Goal: Task Accomplishment & Management: Manage account settings

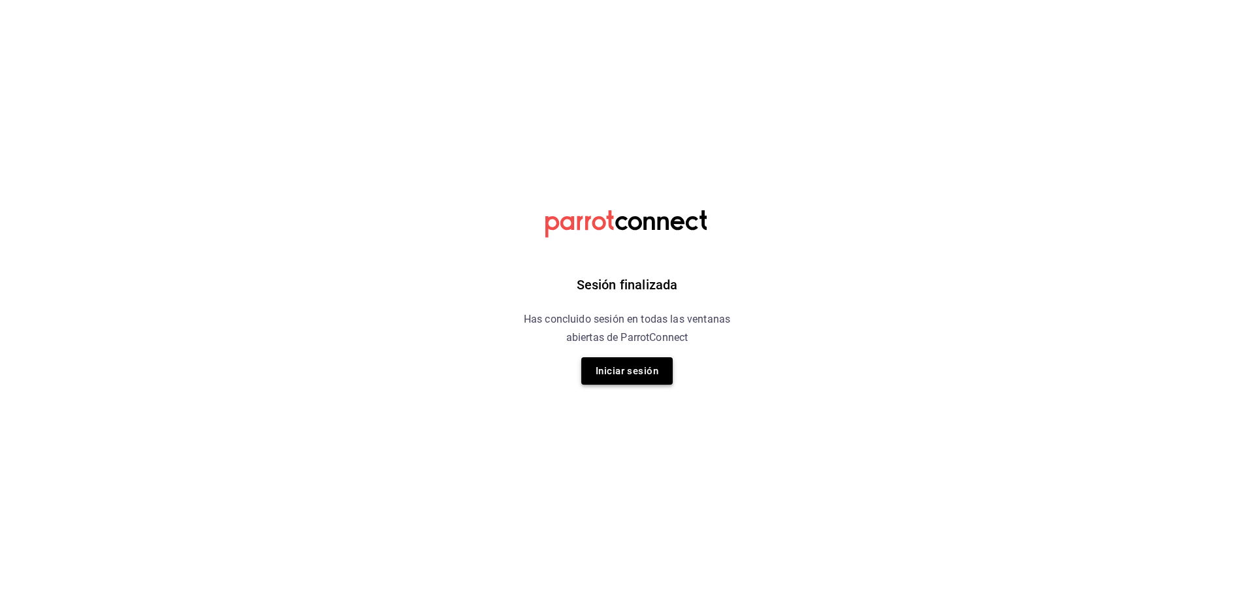
click at [644, 360] on button "Iniciar sesión" at bounding box center [626, 370] width 91 height 27
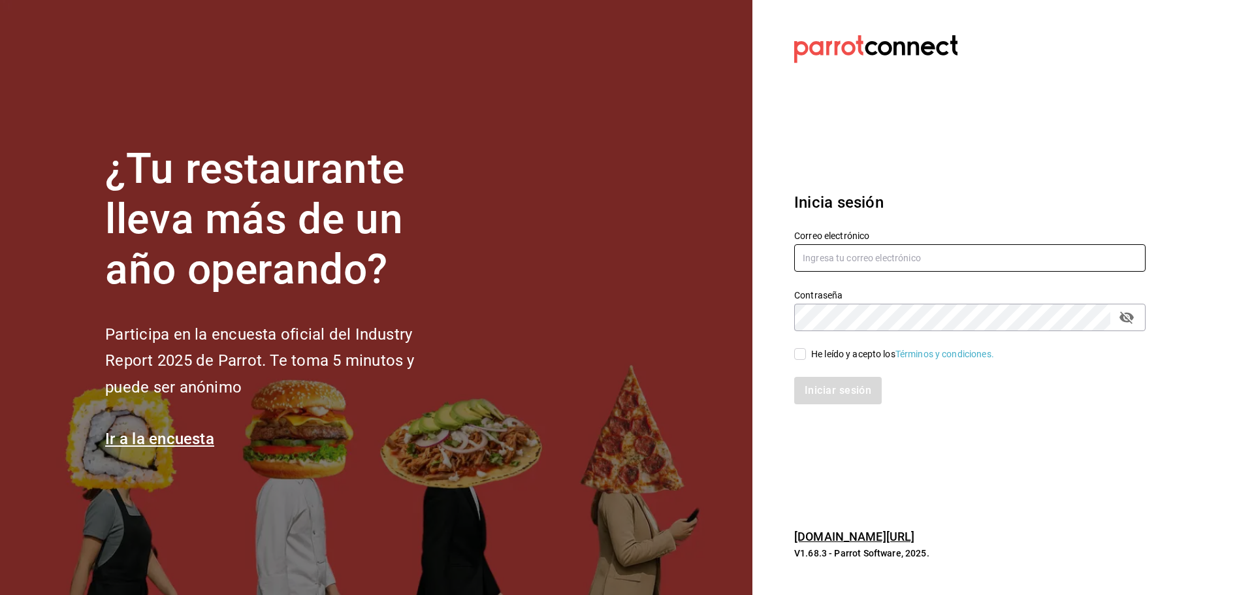
type input "ramiroperazab@hotmail.com"
click at [845, 345] on div "He leído y acepto los Términos y condiciones." at bounding box center [961, 346] width 367 height 30
click at [830, 353] on div "He leído y acepto los Términos y condiciones." at bounding box center [902, 354] width 183 height 14
click at [806, 353] on input "He leído y acepto los Términos y condiciones." at bounding box center [800, 354] width 12 height 12
checkbox input "true"
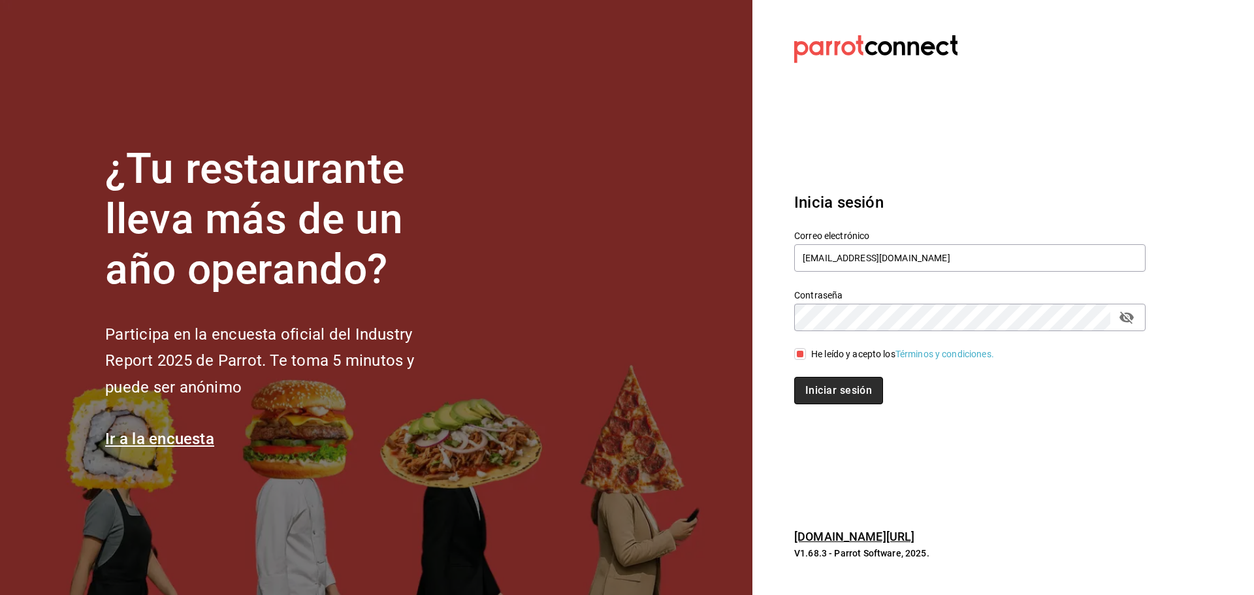
click at [842, 387] on button "Iniciar sesión" at bounding box center [838, 390] width 89 height 27
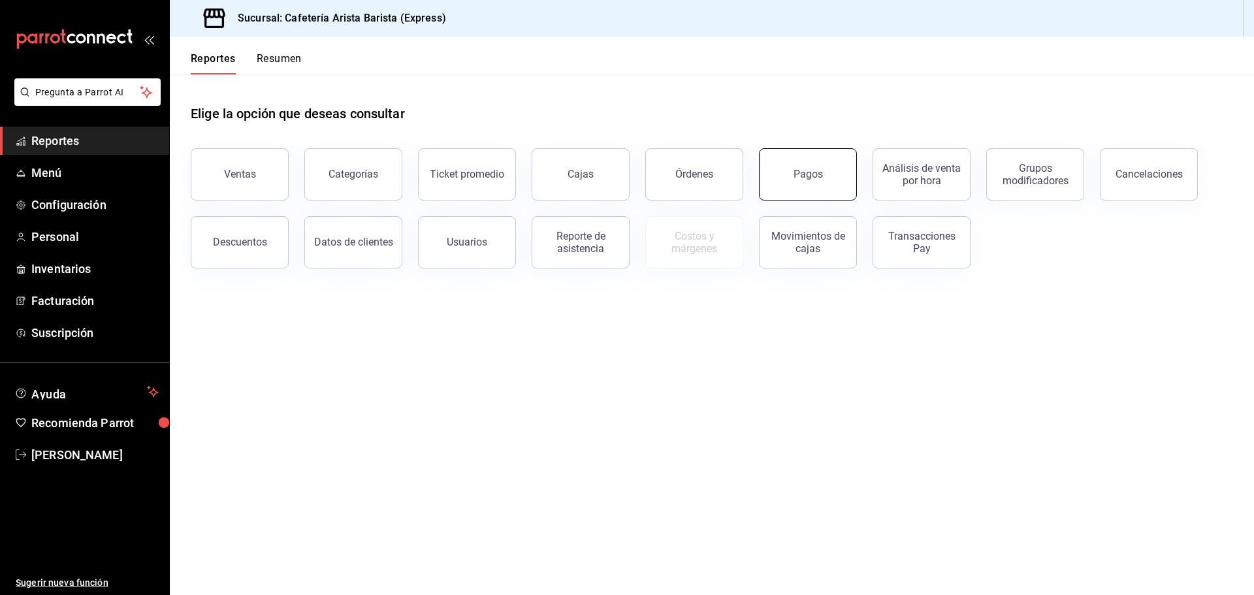
click at [830, 187] on button "Pagos" at bounding box center [808, 174] width 98 height 52
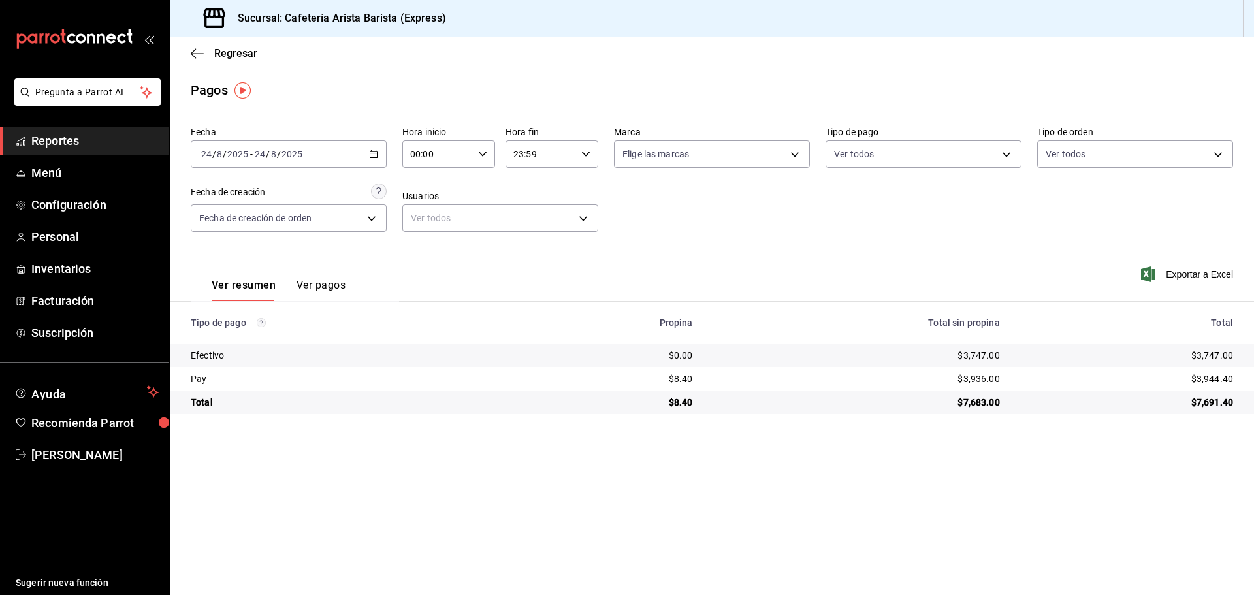
click at [334, 285] on button "Ver pagos" at bounding box center [320, 290] width 49 height 22
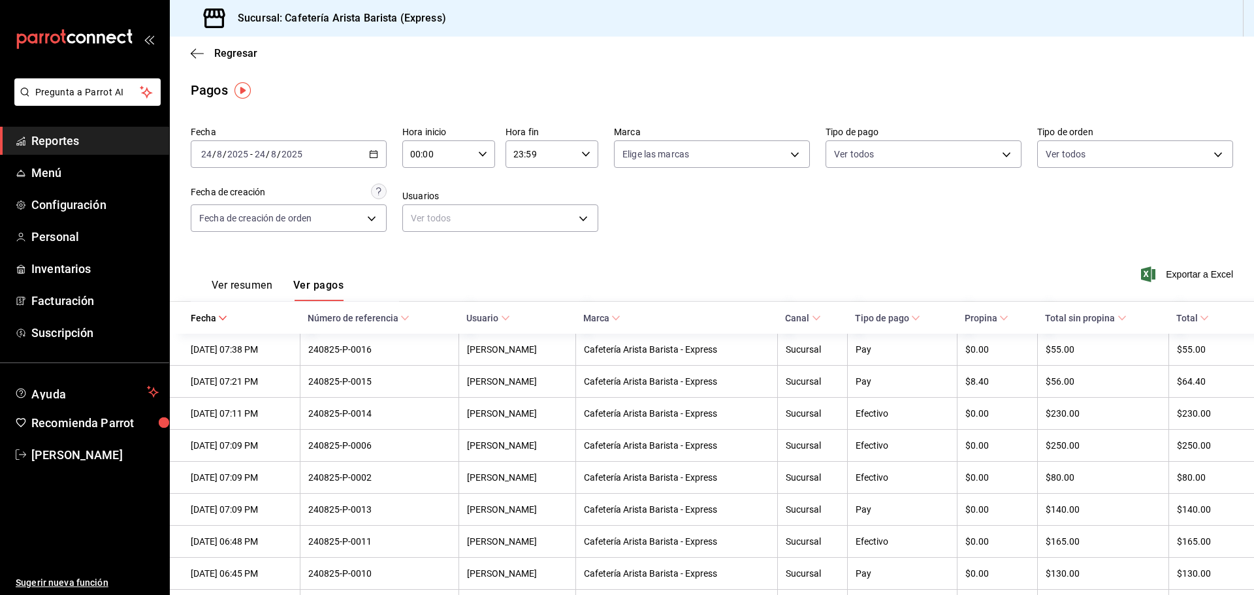
click at [218, 279] on button "Ver resumen" at bounding box center [242, 290] width 61 height 22
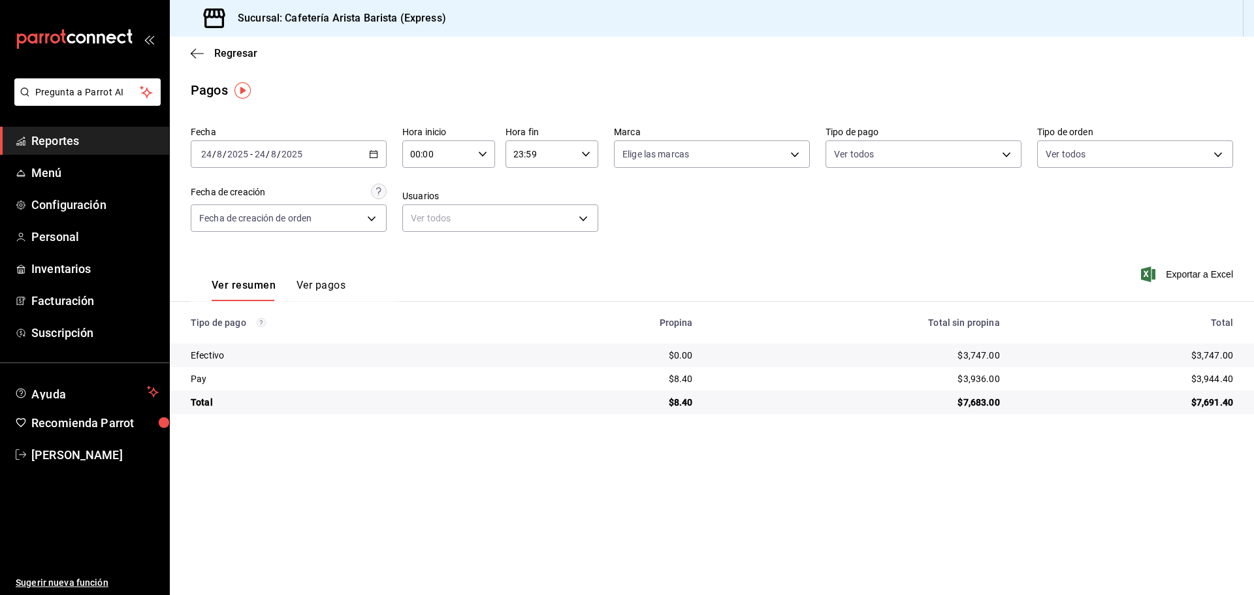
click at [370, 156] on \(Stroke\) "button" at bounding box center [374, 154] width 8 height 7
click at [261, 278] on span "Mes actual" at bounding box center [252, 282] width 101 height 14
click at [1180, 277] on span "Exportar a Excel" at bounding box center [1187, 274] width 89 height 16
click at [97, 203] on span "Configuración" at bounding box center [94, 205] width 127 height 18
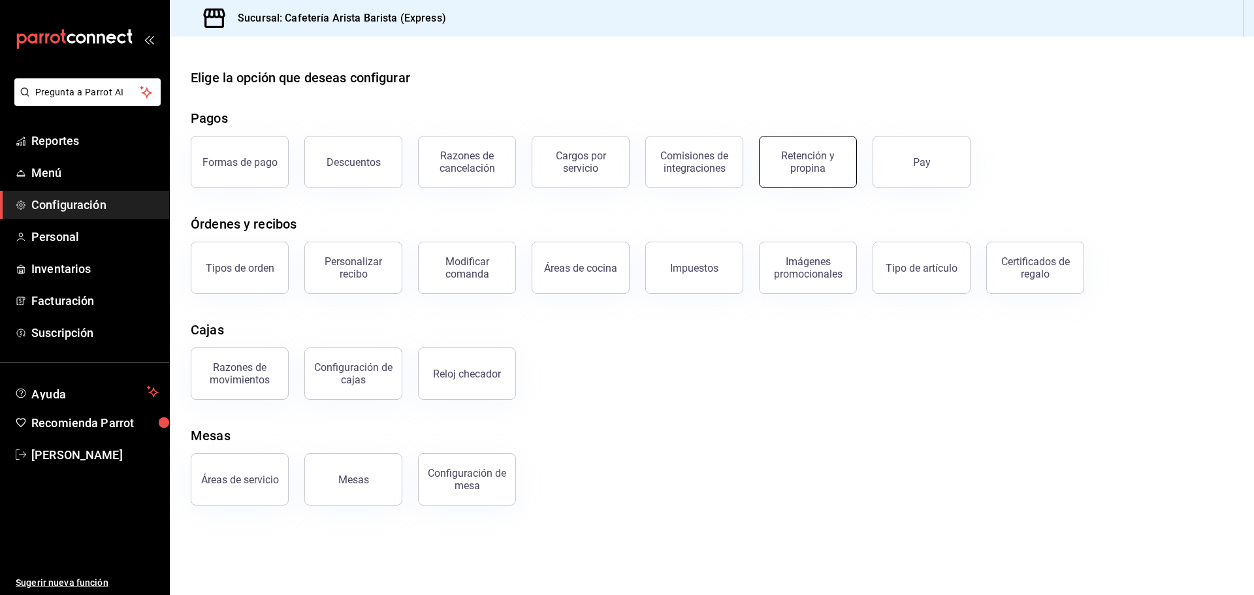
click at [821, 171] on div "Retención y propina" at bounding box center [807, 162] width 81 height 25
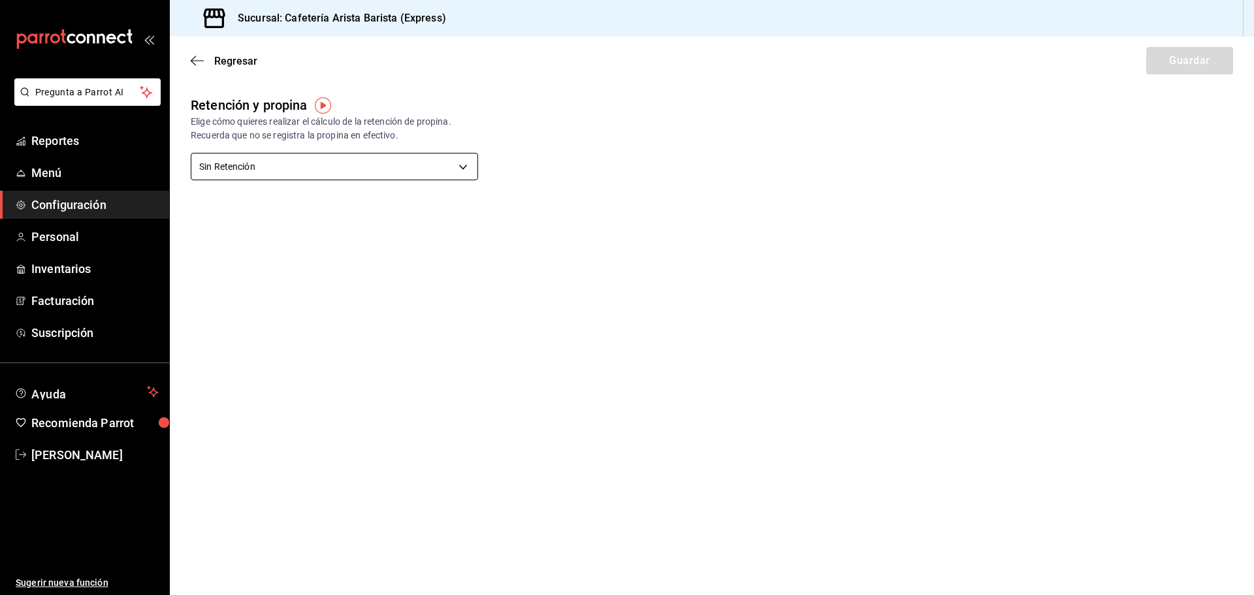
drag, startPoint x: 424, startPoint y: 187, endPoint x: 415, endPoint y: 165, distance: 24.3
click at [423, 185] on div "Retención y propina Elige cómo quieres realizar el cálculo de la retención de p…" at bounding box center [712, 152] width 1042 height 115
click at [415, 165] on body "Pregunta a Parrot AI Reportes Menú Configuración Personal Inventarios Facturaci…" at bounding box center [627, 297] width 1254 height 595
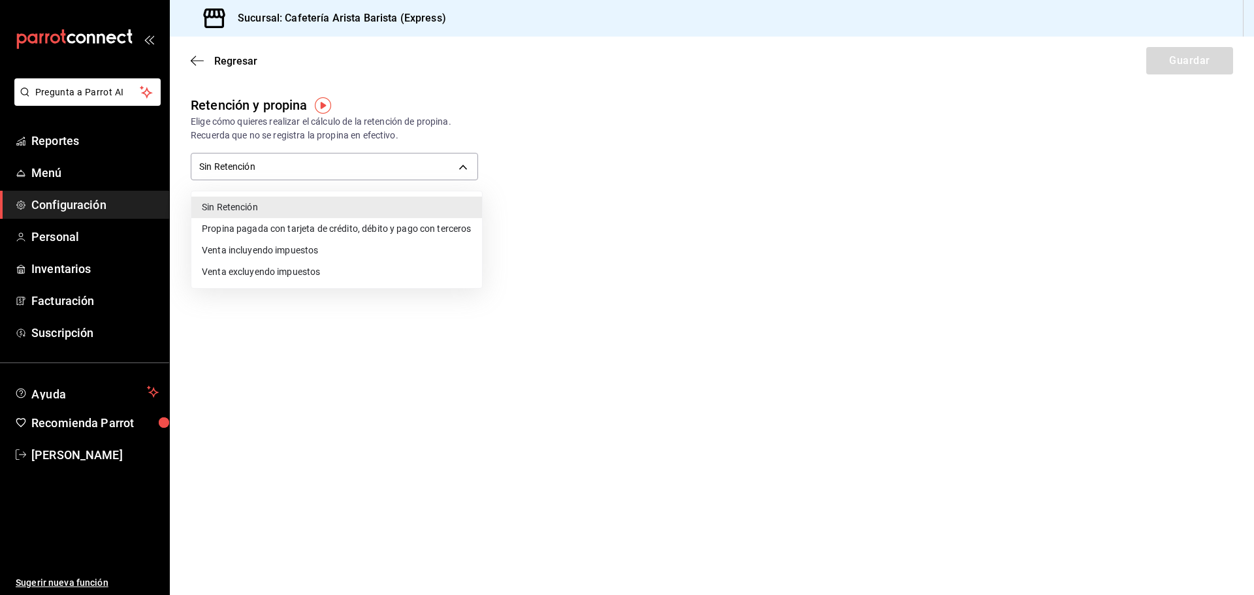
click at [415, 224] on li "Propina pagada con tarjeta de crédito, débito y pago con terceros" at bounding box center [336, 229] width 291 height 22
type input "CARD_PAYMENT"
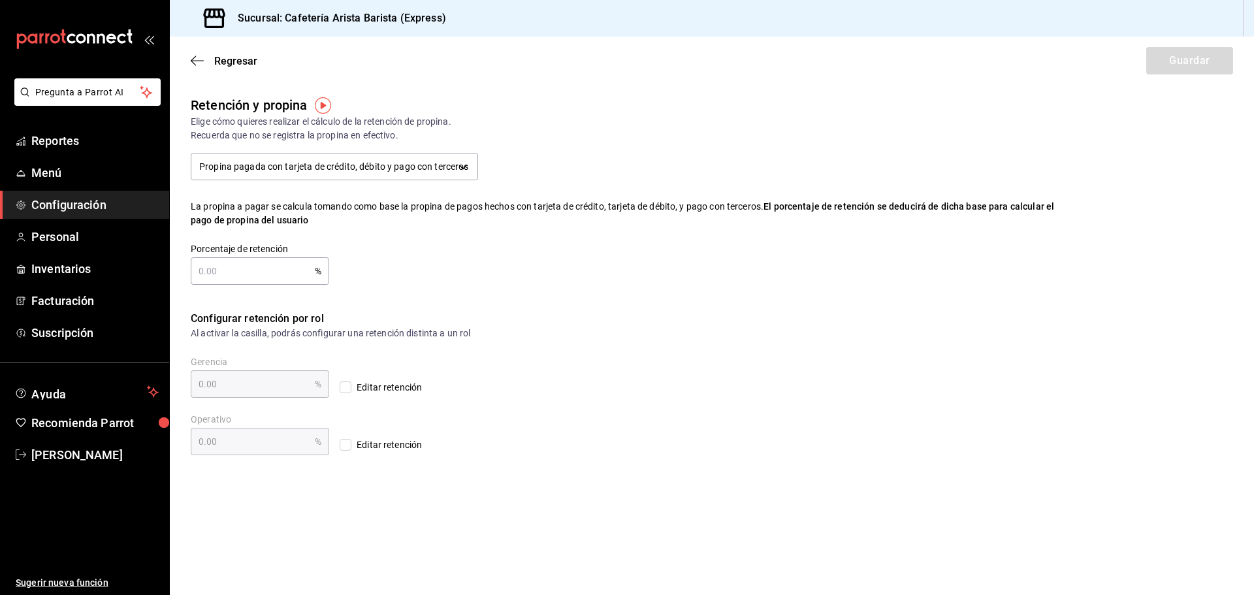
click at [273, 271] on input "text" at bounding box center [253, 271] width 124 height 26
click at [240, 57] on span "Regresar" at bounding box center [235, 61] width 43 height 12
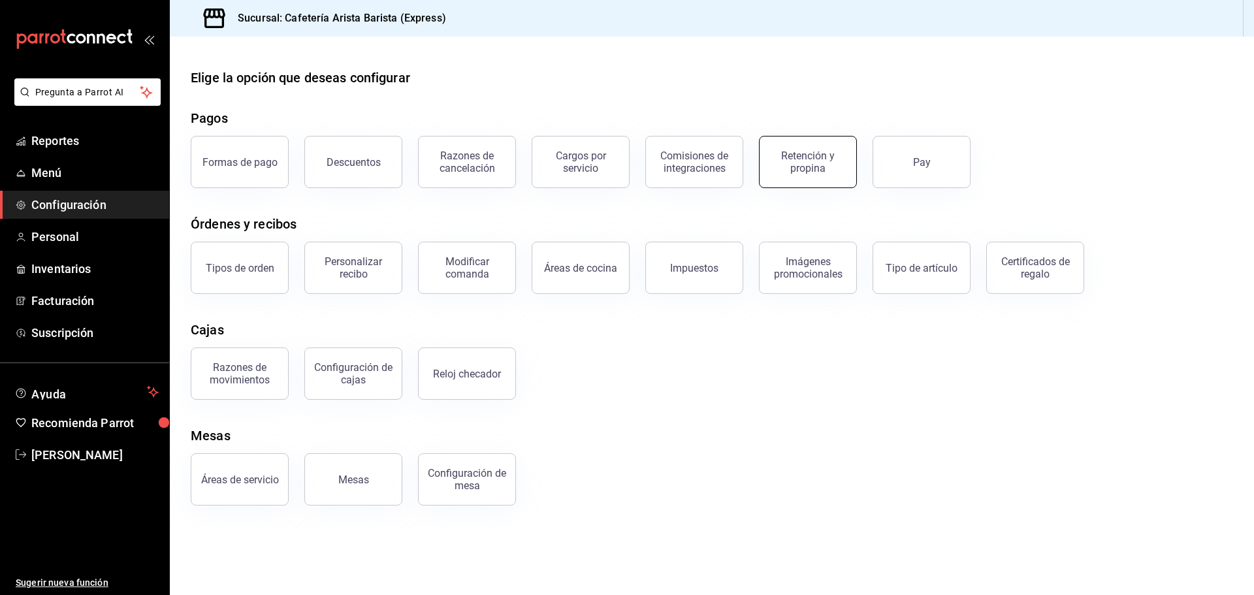
click at [822, 160] on div "Retención y propina" at bounding box center [807, 162] width 81 height 25
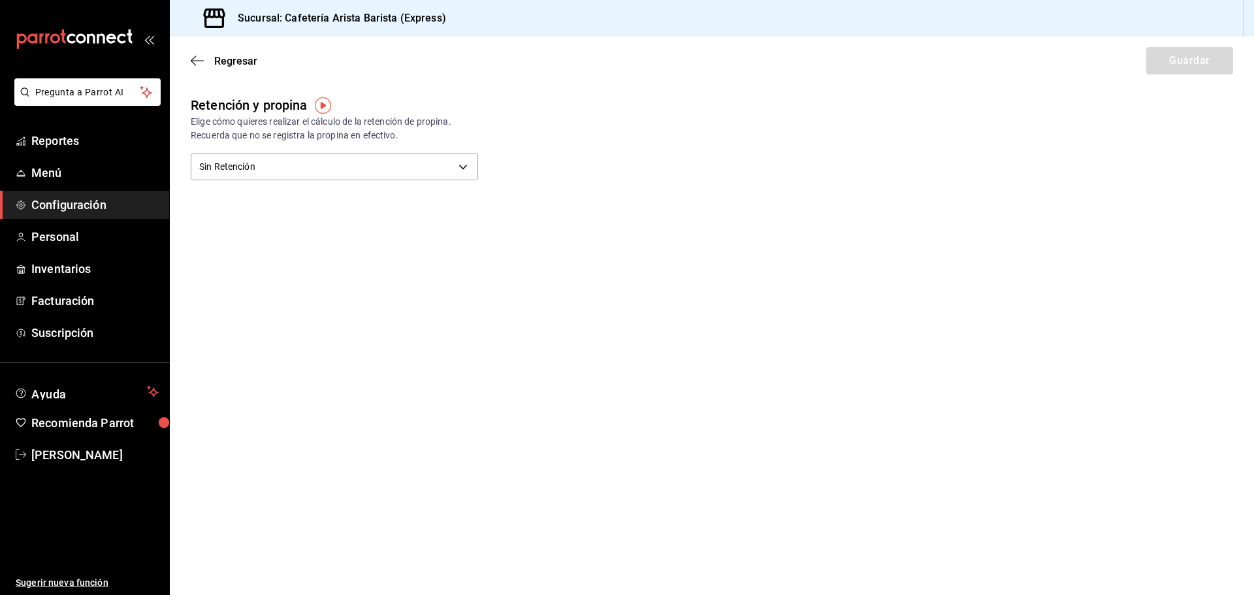
click at [321, 101] on img "button" at bounding box center [323, 105] width 16 height 16
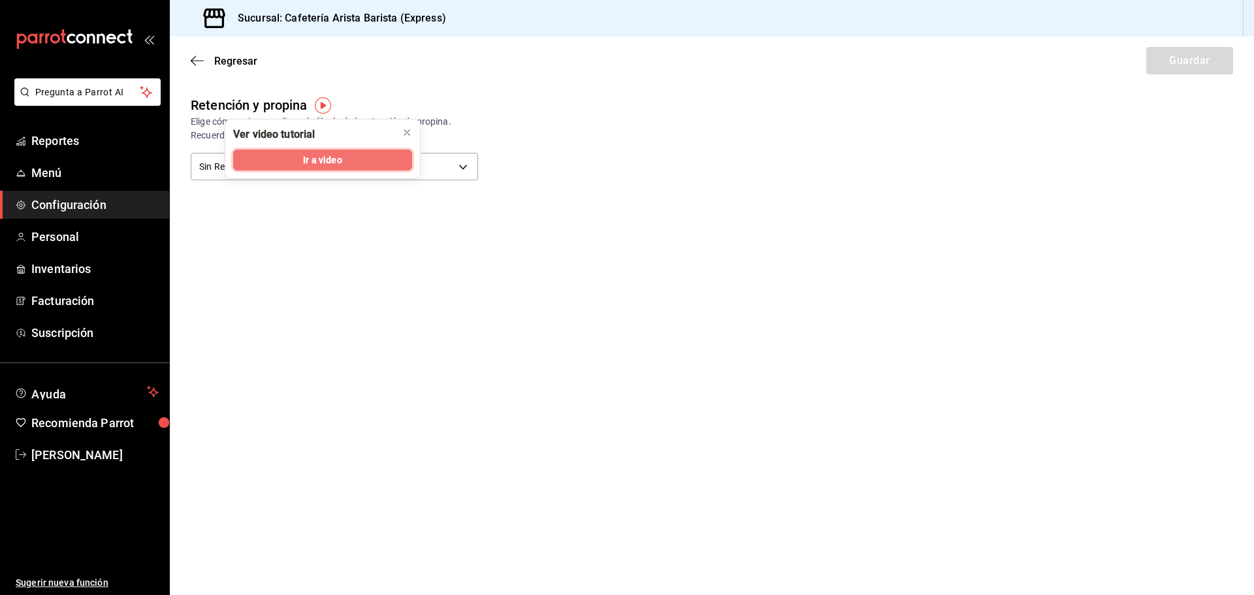
click at [334, 157] on span "Ir a video" at bounding box center [322, 160] width 39 height 14
